Goal: Check status: Check status

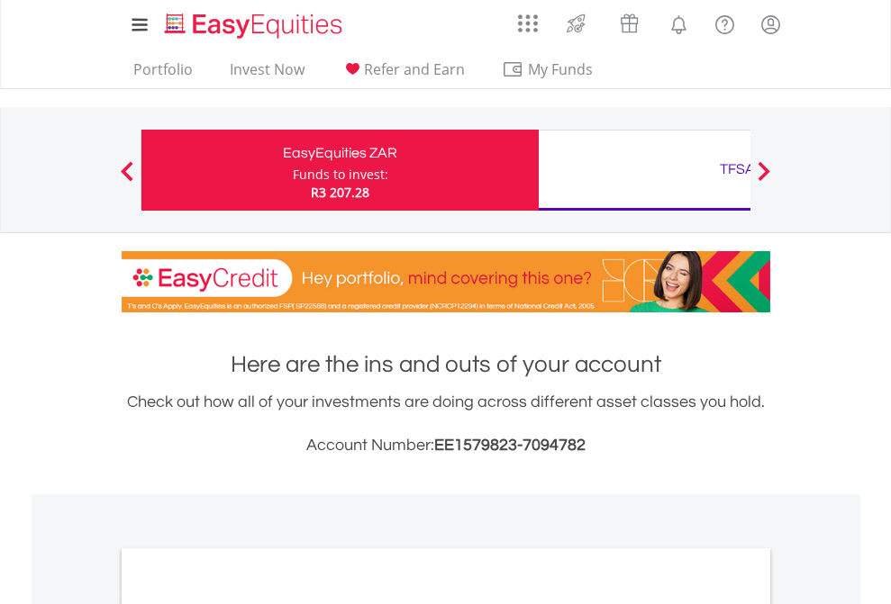
click at [293, 170] on div "Funds to invest:" at bounding box center [340, 175] width 95 height 18
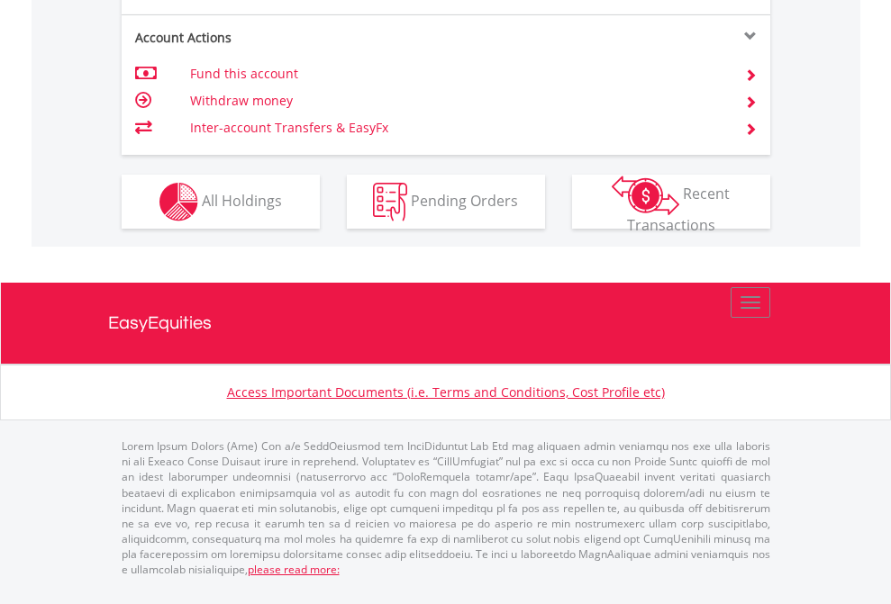
scroll to position [1727, 0]
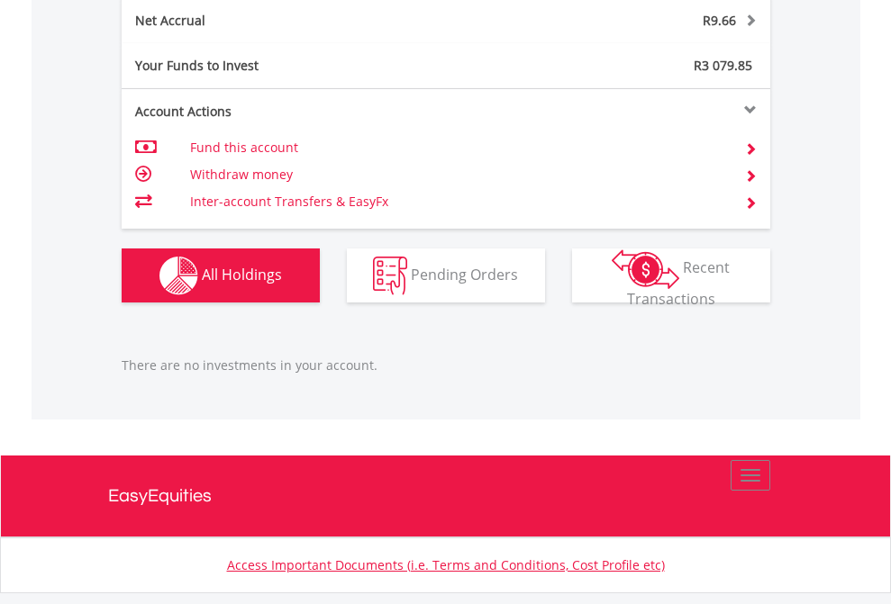
scroll to position [1826, 0]
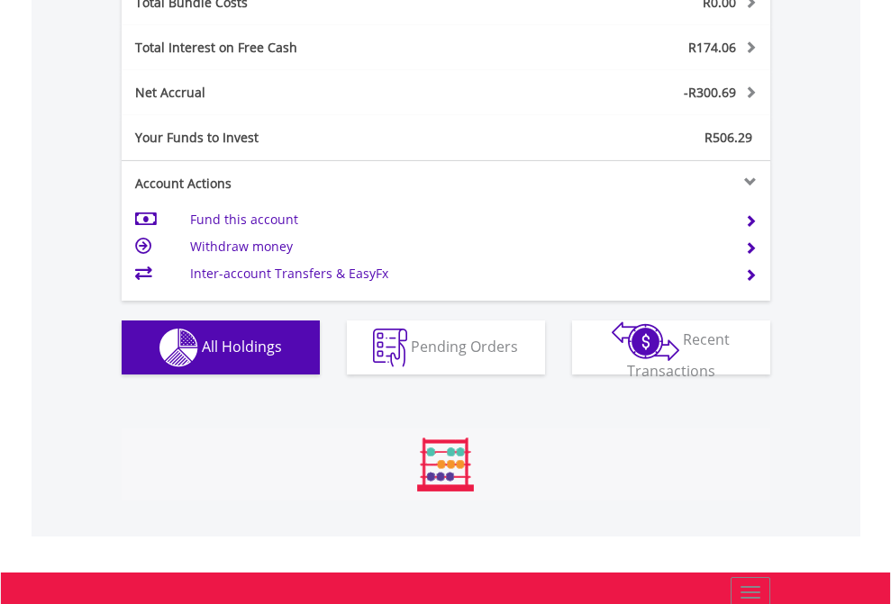
scroll to position [173, 283]
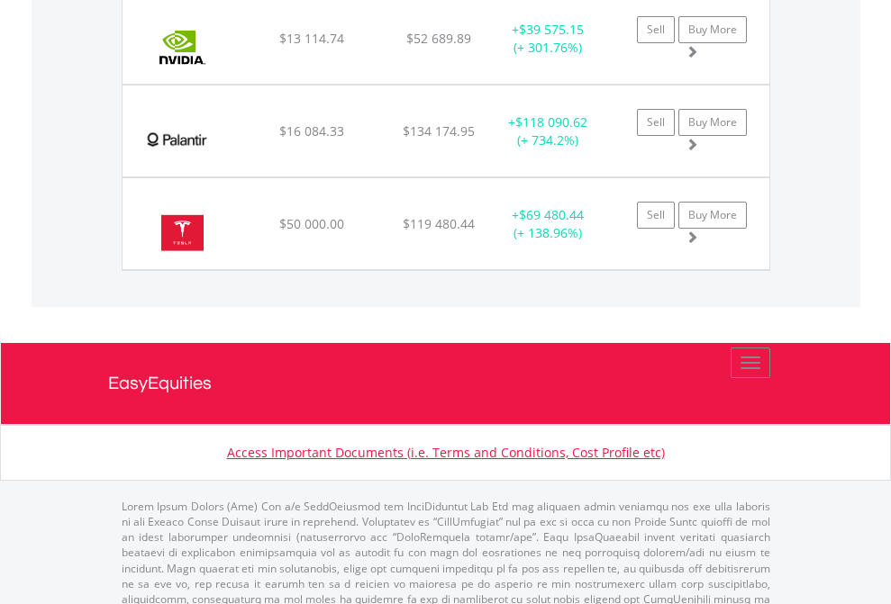
scroll to position [130, 0]
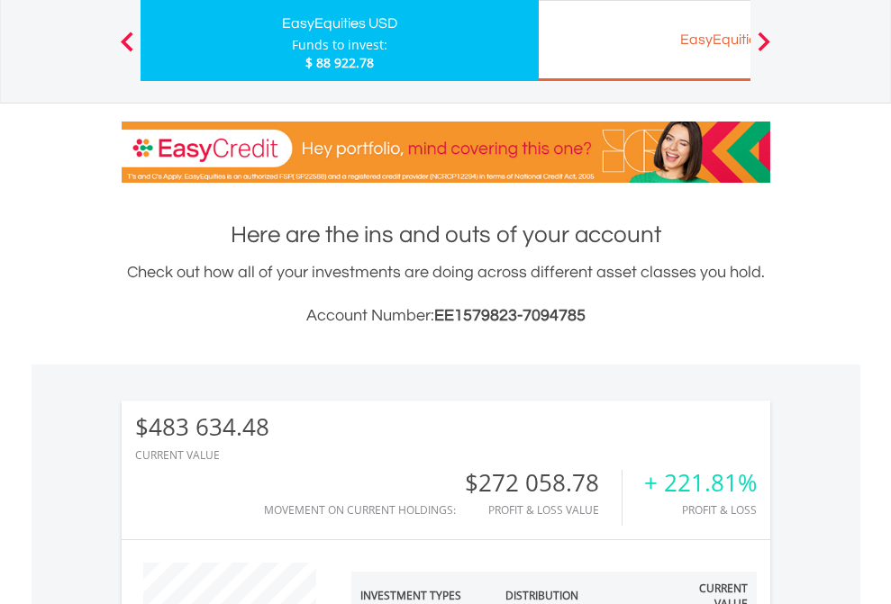
scroll to position [173, 283]
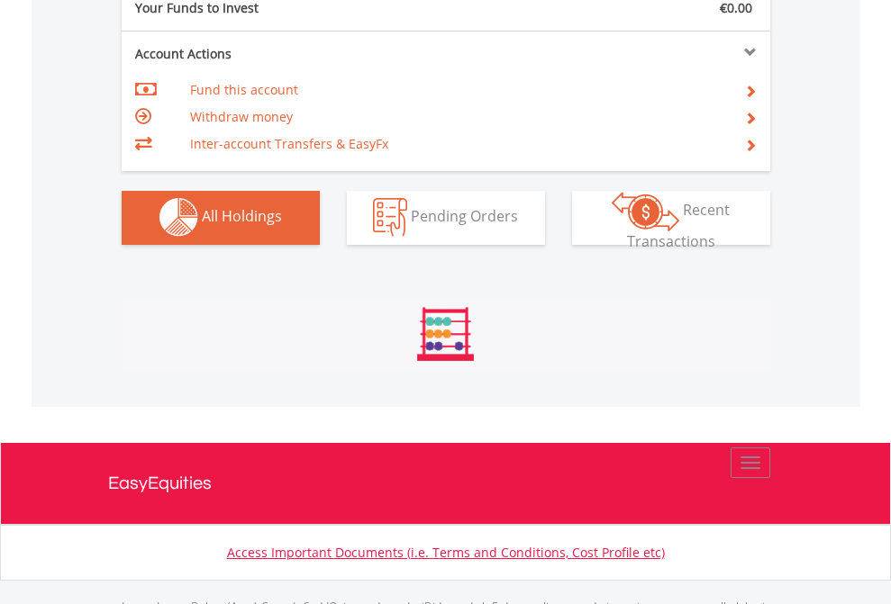
scroll to position [1784, 0]
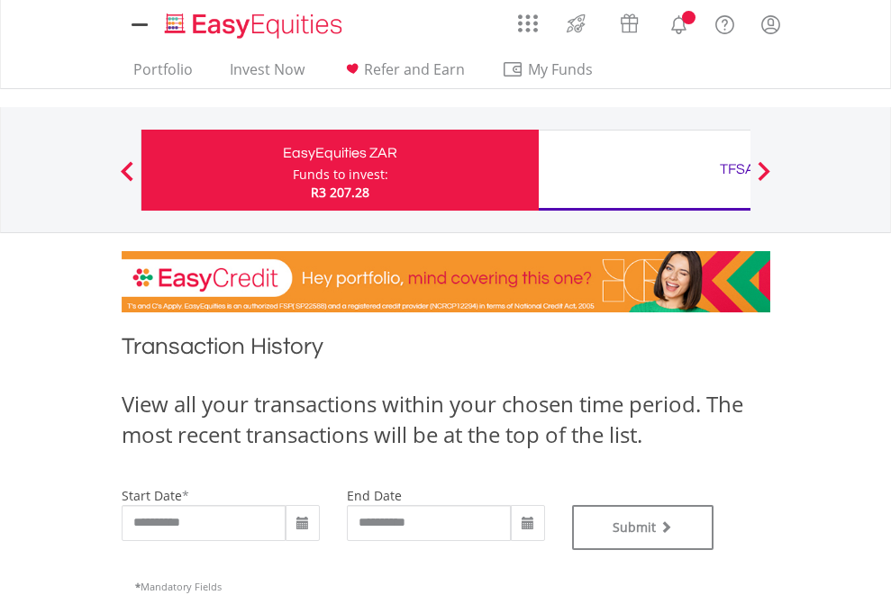
type input "**********"
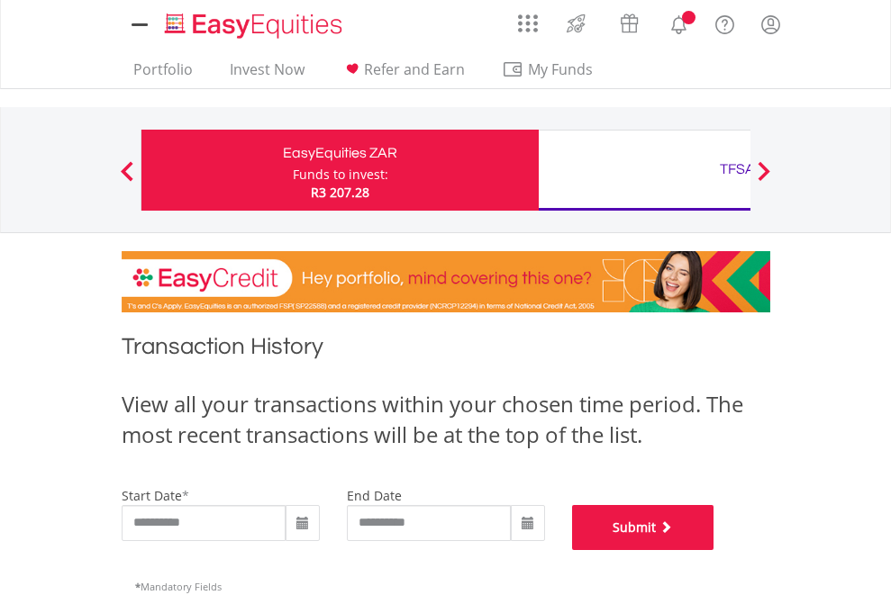
click at [714, 550] on button "Submit" at bounding box center [643, 527] width 142 height 45
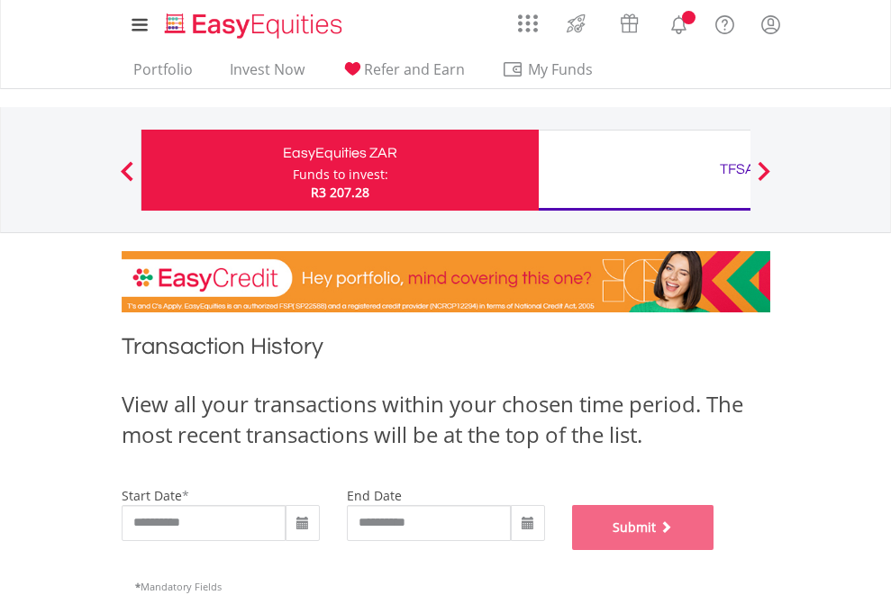
scroll to position [731, 0]
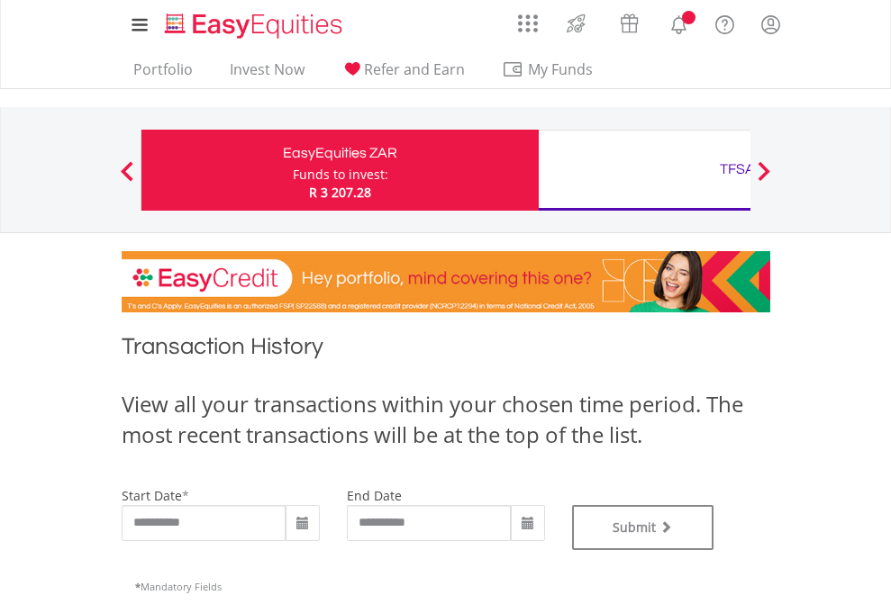
click at [644, 170] on div "TFSA" at bounding box center [737, 169] width 376 height 25
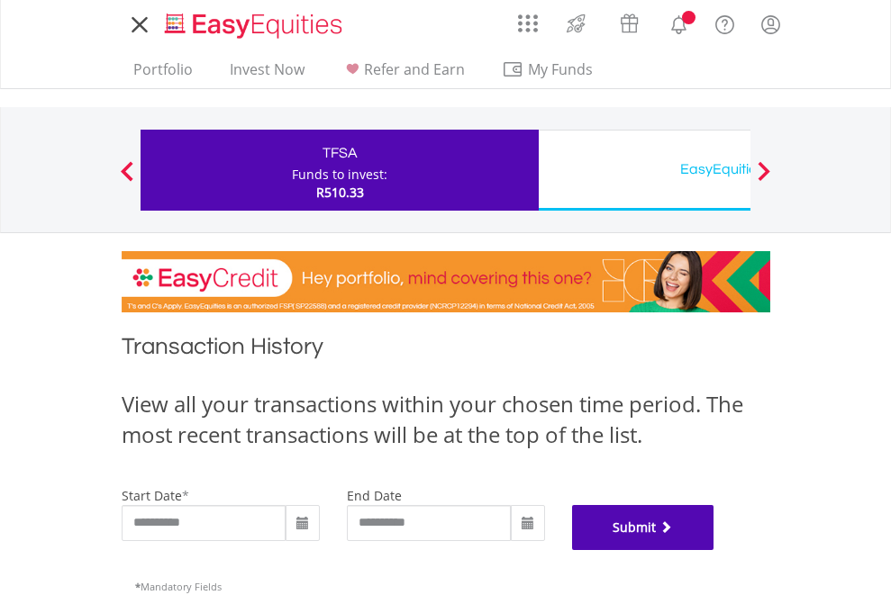
click at [714, 550] on button "Submit" at bounding box center [643, 527] width 142 height 45
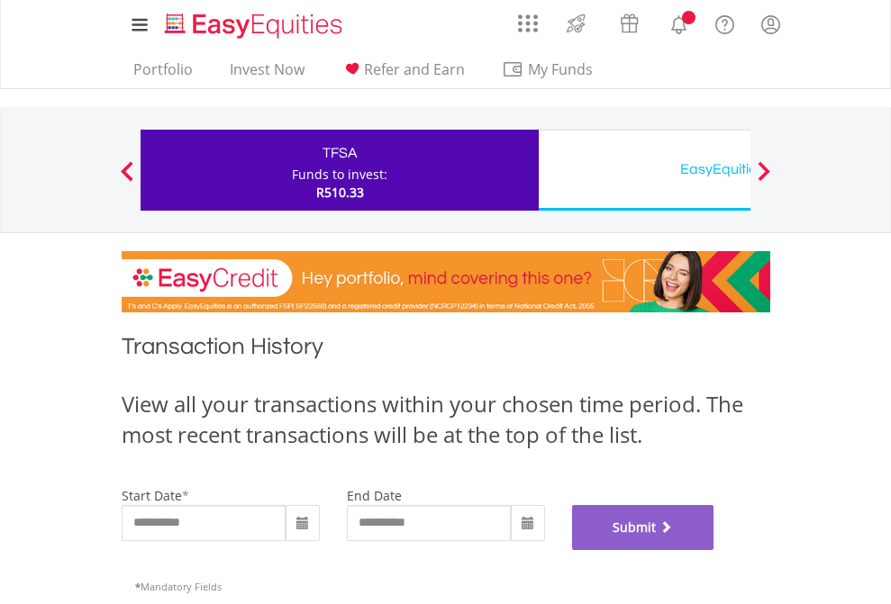
scroll to position [731, 0]
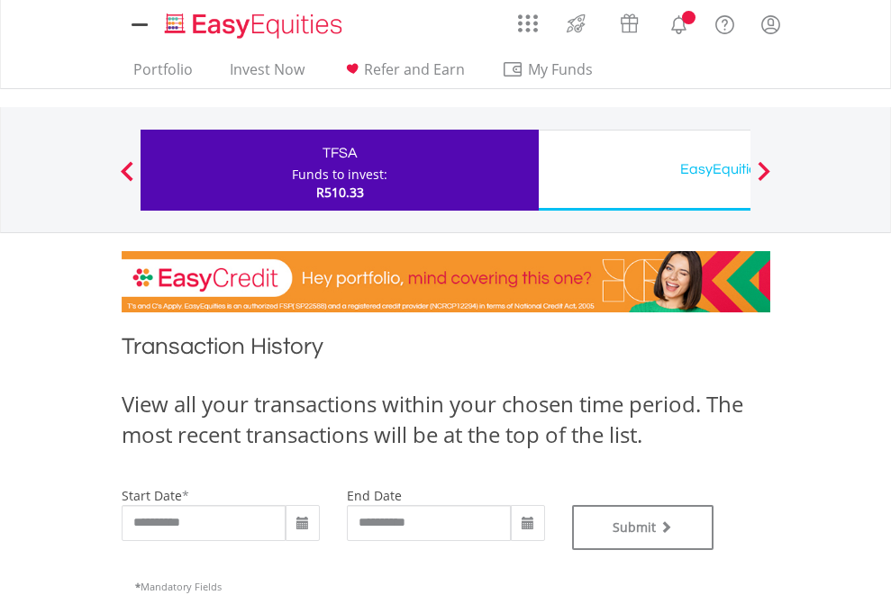
click at [644, 170] on div "EasyEquities USD" at bounding box center [737, 169] width 376 height 25
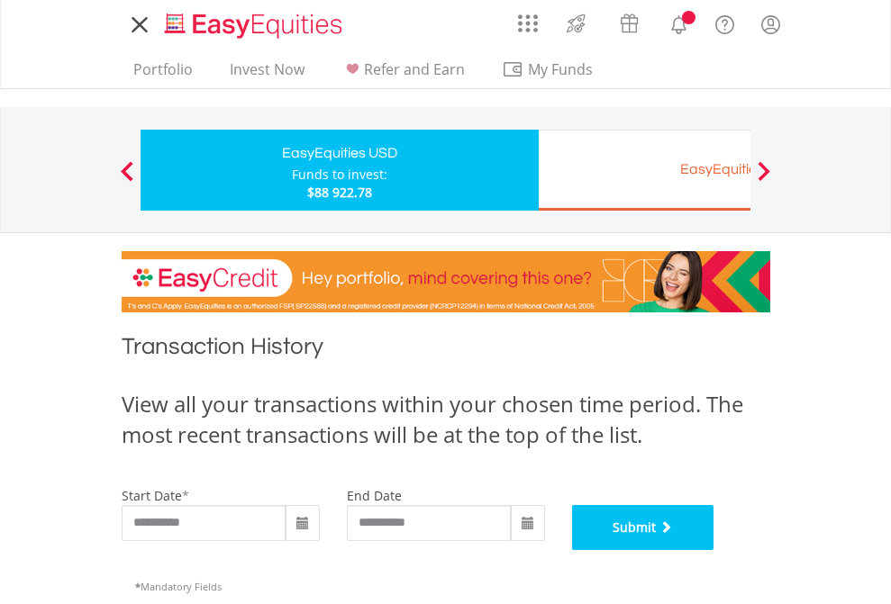
click at [714, 550] on button "Submit" at bounding box center [643, 527] width 142 height 45
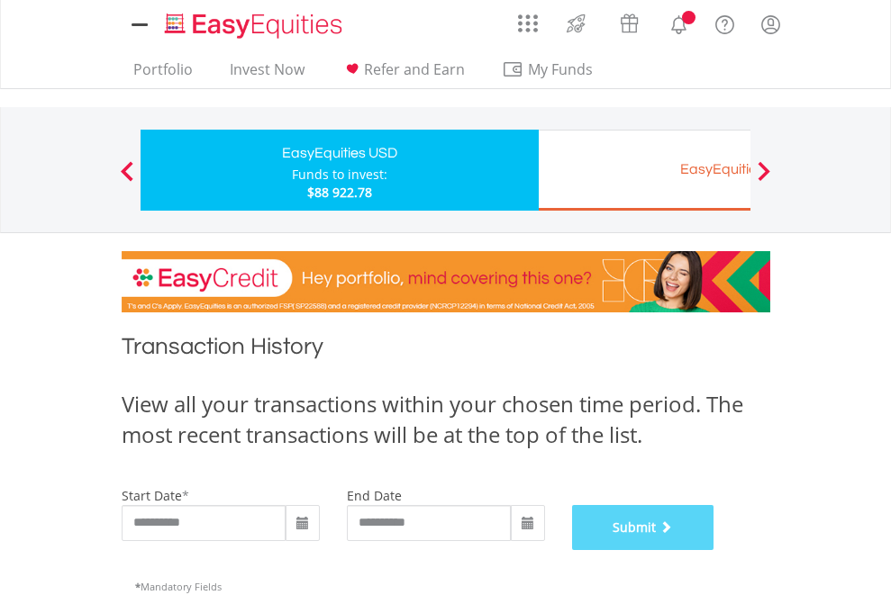
scroll to position [731, 0]
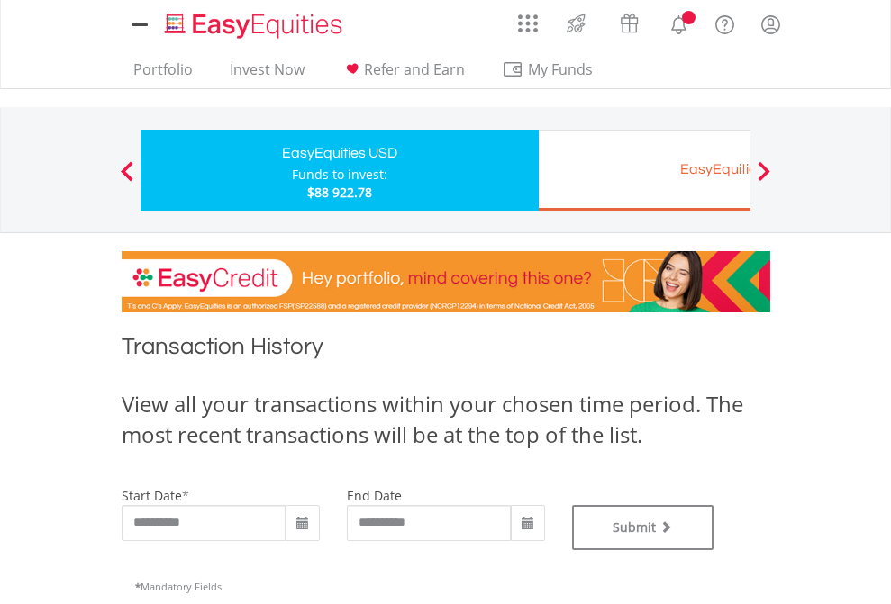
click at [644, 170] on div "EasyEquities EUR" at bounding box center [737, 169] width 376 height 25
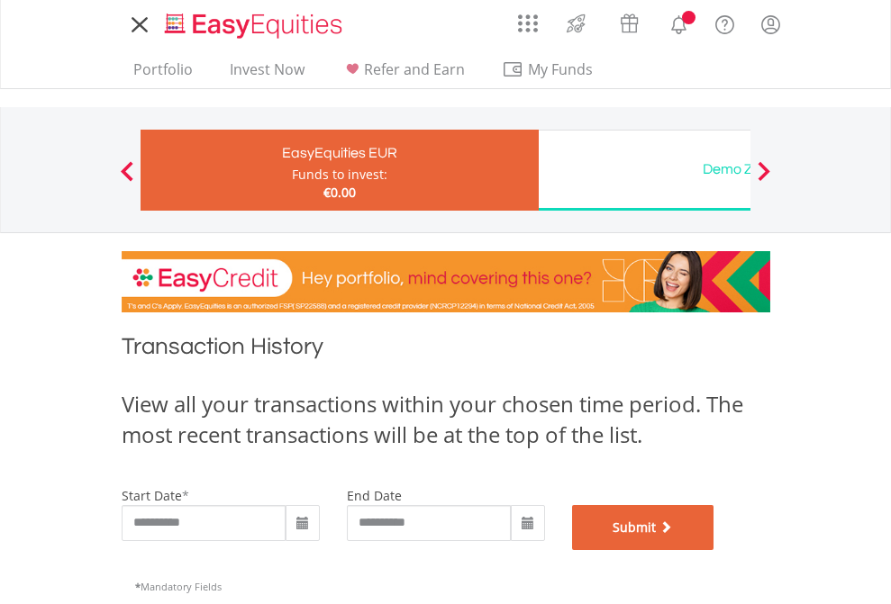
click at [714, 550] on button "Submit" at bounding box center [643, 527] width 142 height 45
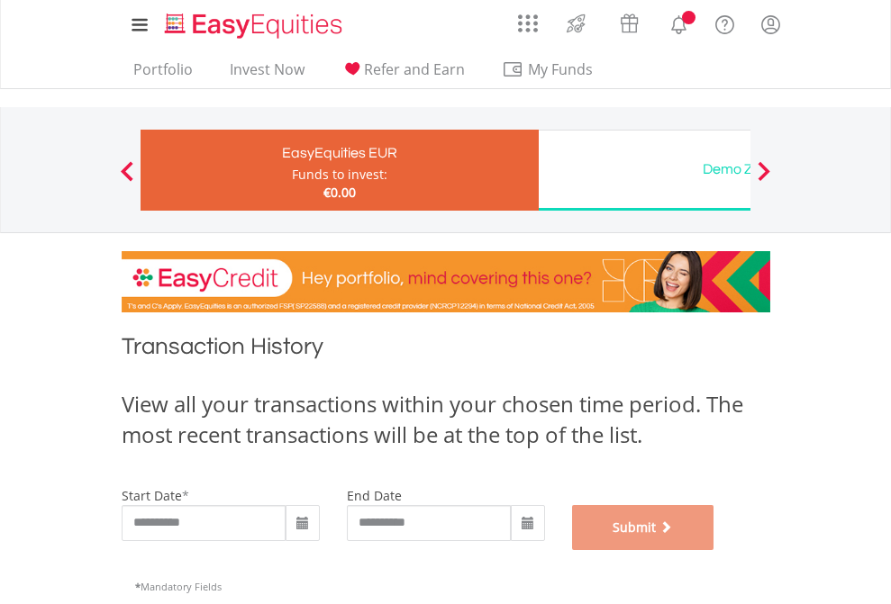
scroll to position [731, 0]
